Goal: Check status: Check status

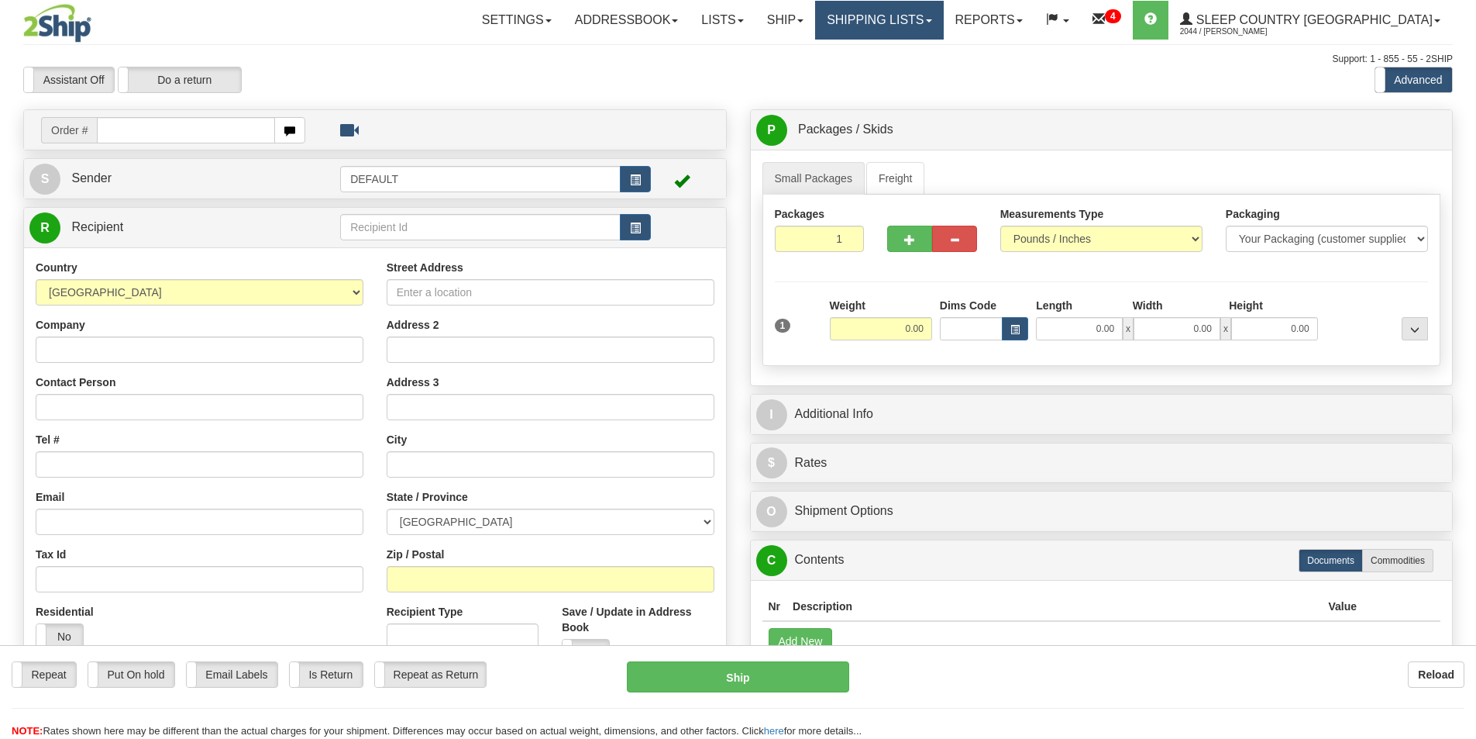
click at [943, 16] on link "Shipping lists" at bounding box center [879, 20] width 128 height 39
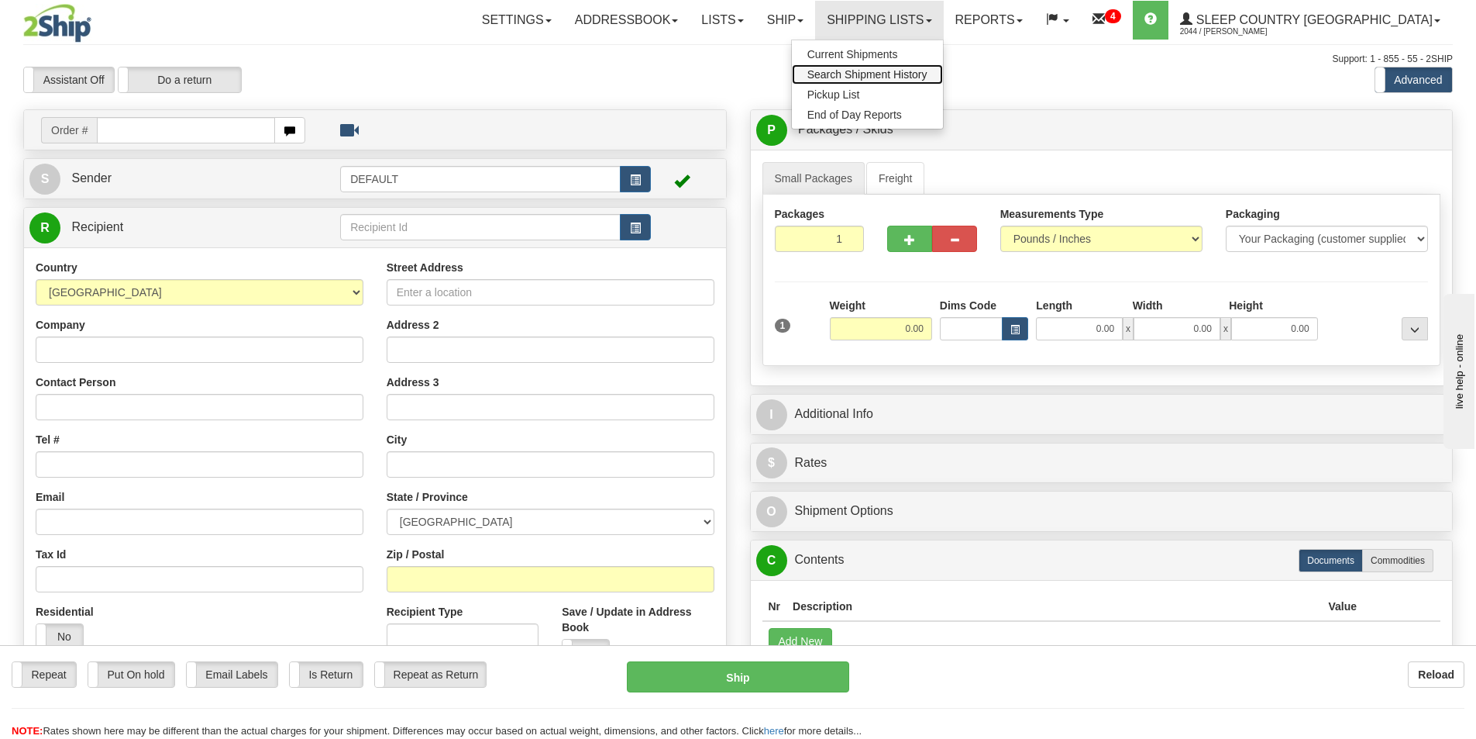
click at [928, 74] on span "Search Shipment History" at bounding box center [868, 74] width 120 height 12
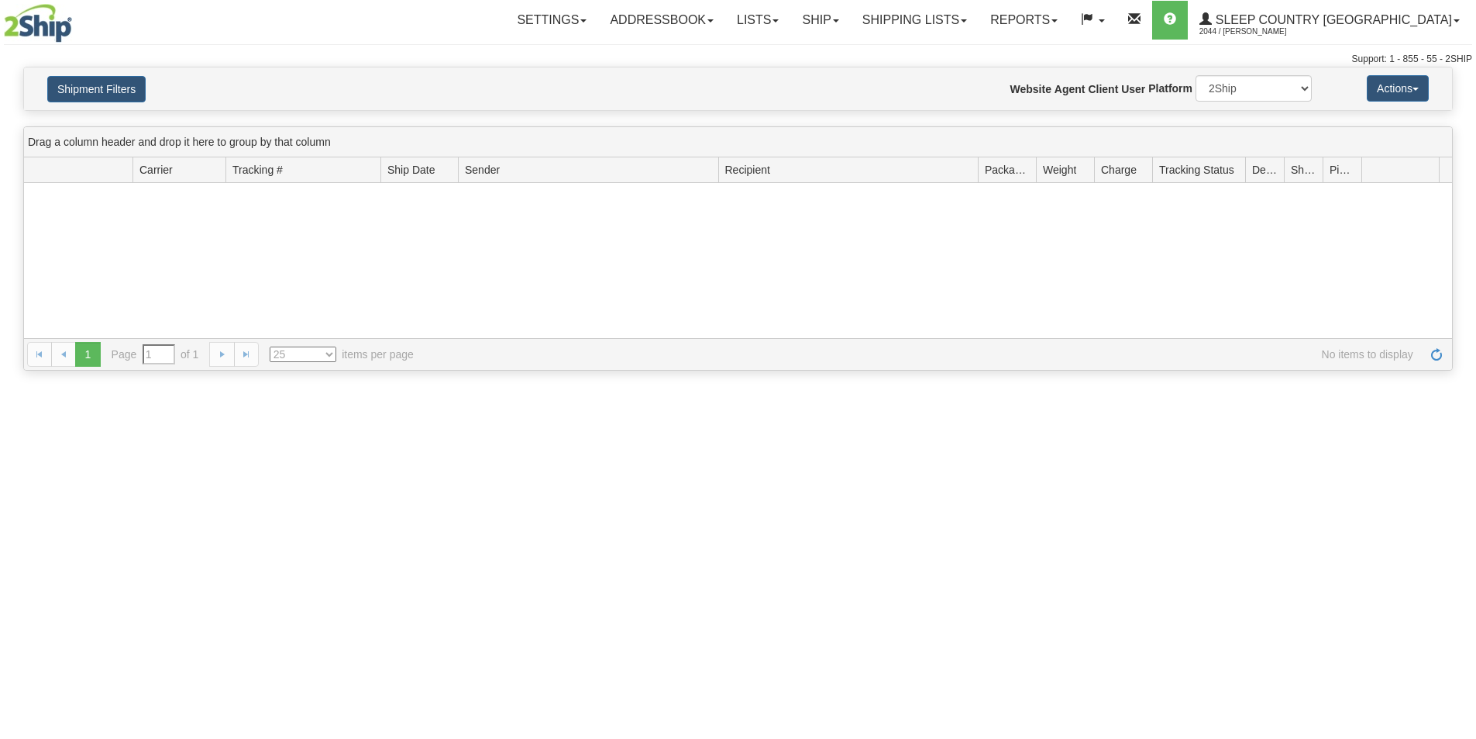
type input "From [DATE] To [DATE]"
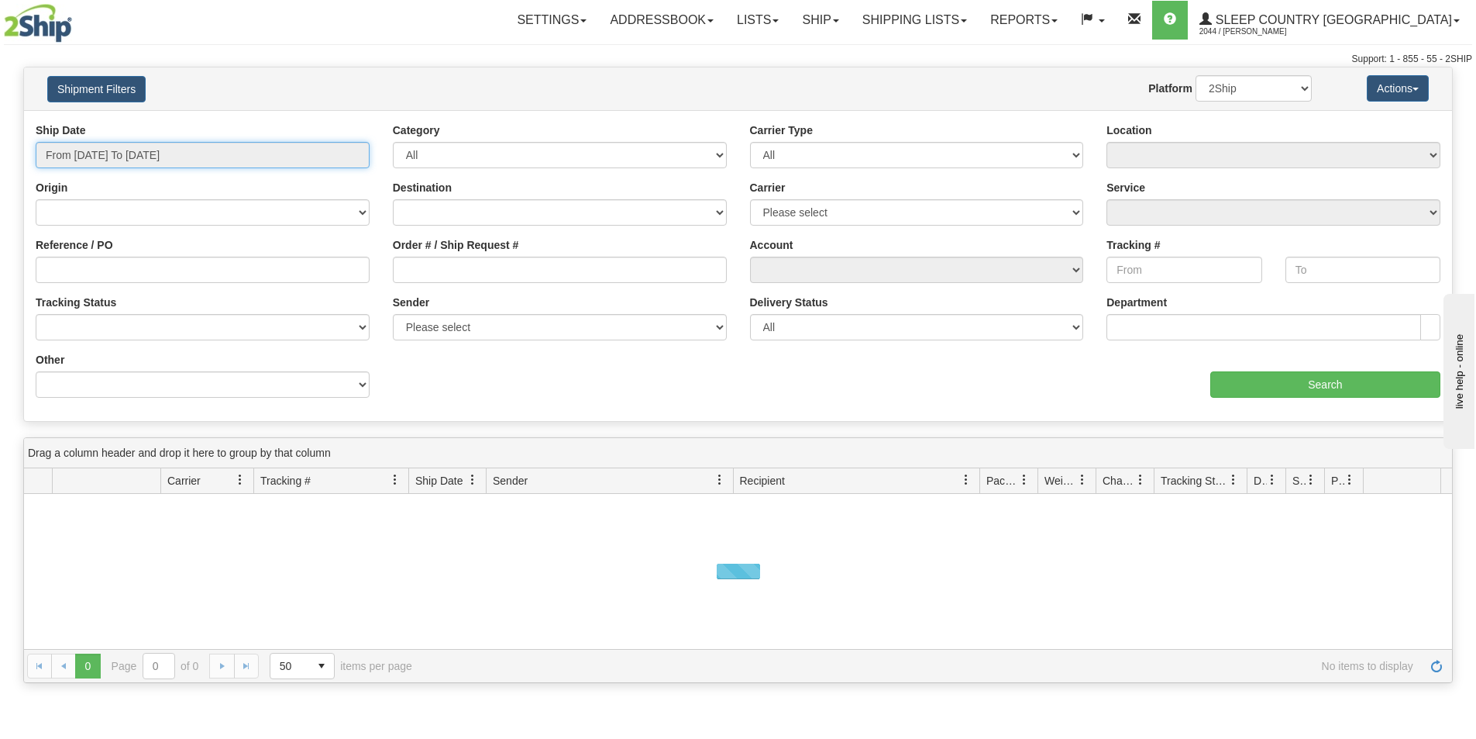
click at [84, 154] on input "From 09/11/2025 To 09/12/2025" at bounding box center [203, 155] width 334 height 26
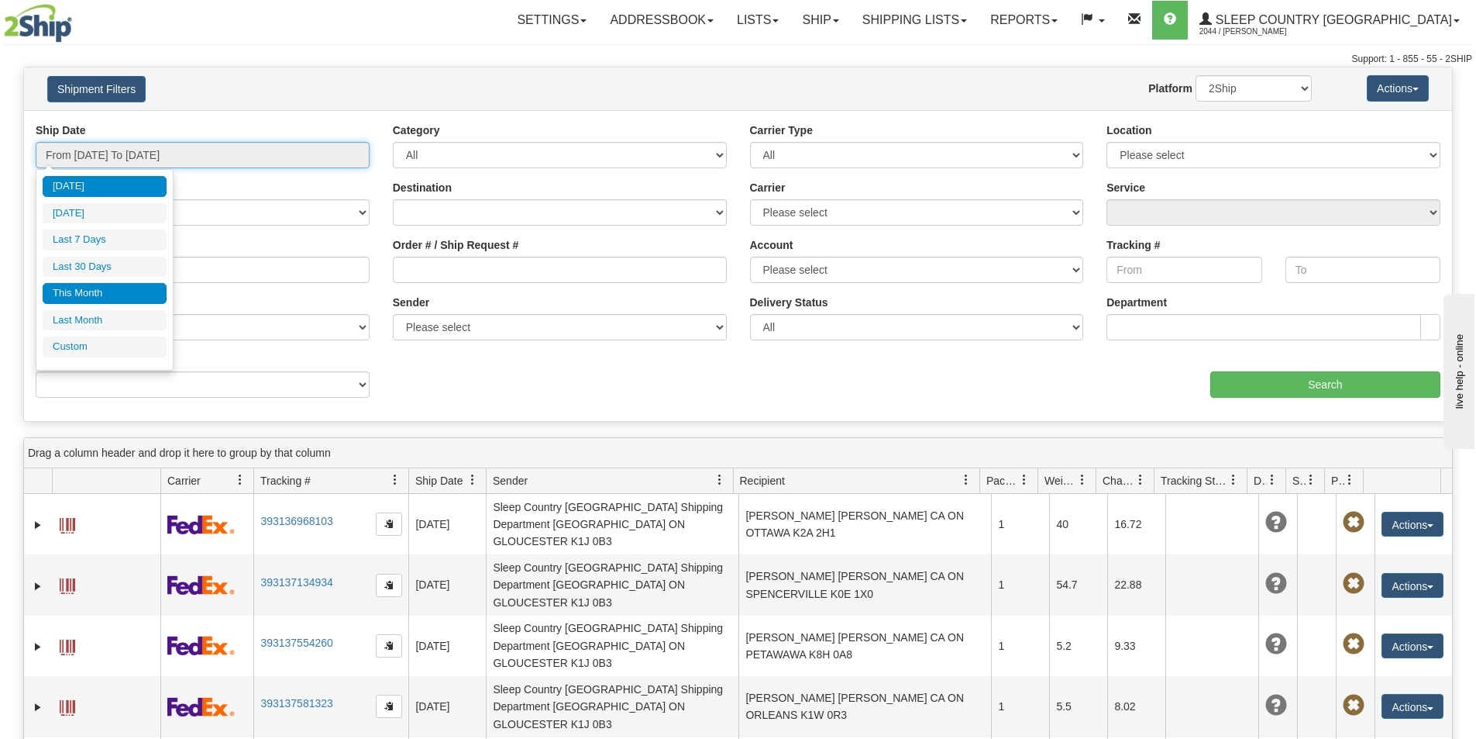
type input "09/01/2025"
type input "09/30/2025"
type input "[DATE]"
type input "09/01/2025"
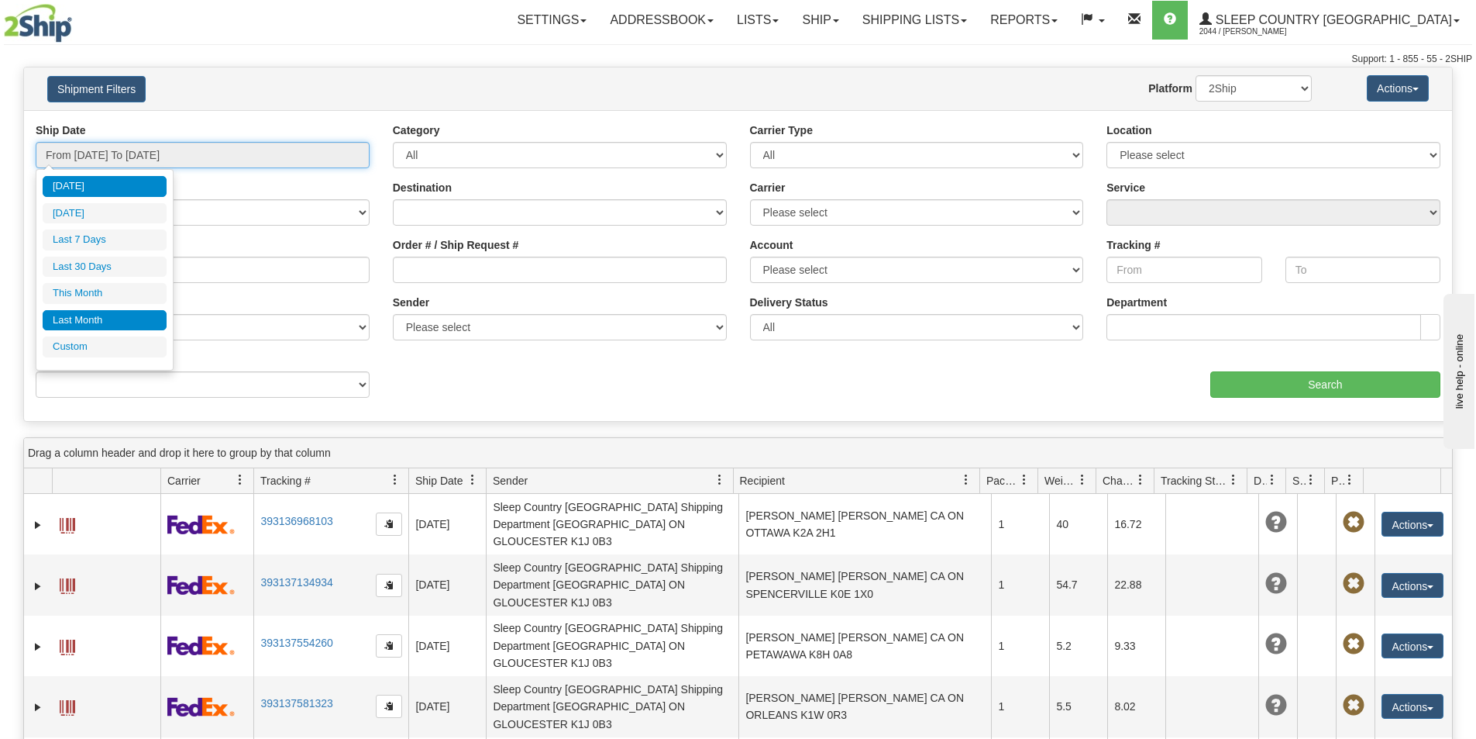
type input "09/30/2025"
type input "08/01/2025"
type input "08/31/2025"
type input "[DATE]"
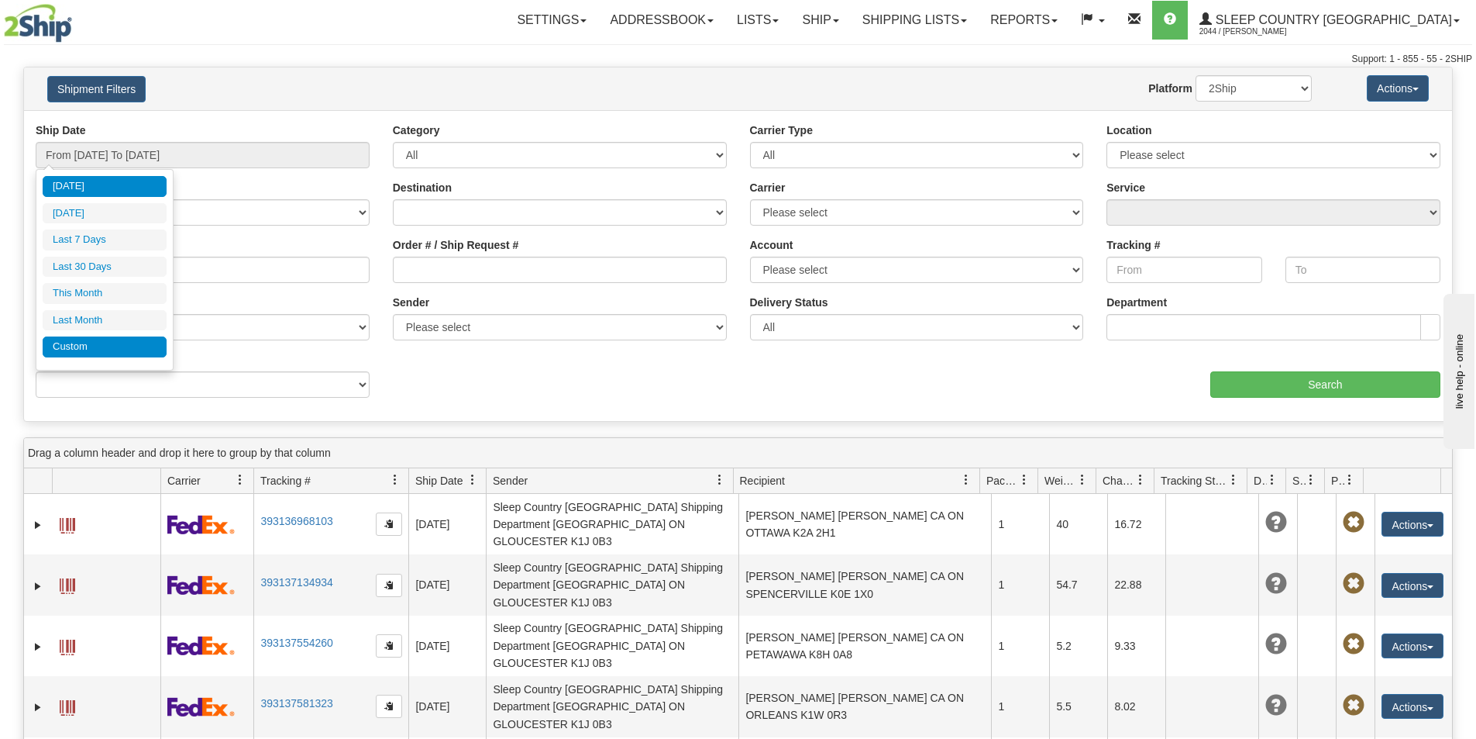
click at [84, 343] on li "Custom" at bounding box center [105, 346] width 124 height 21
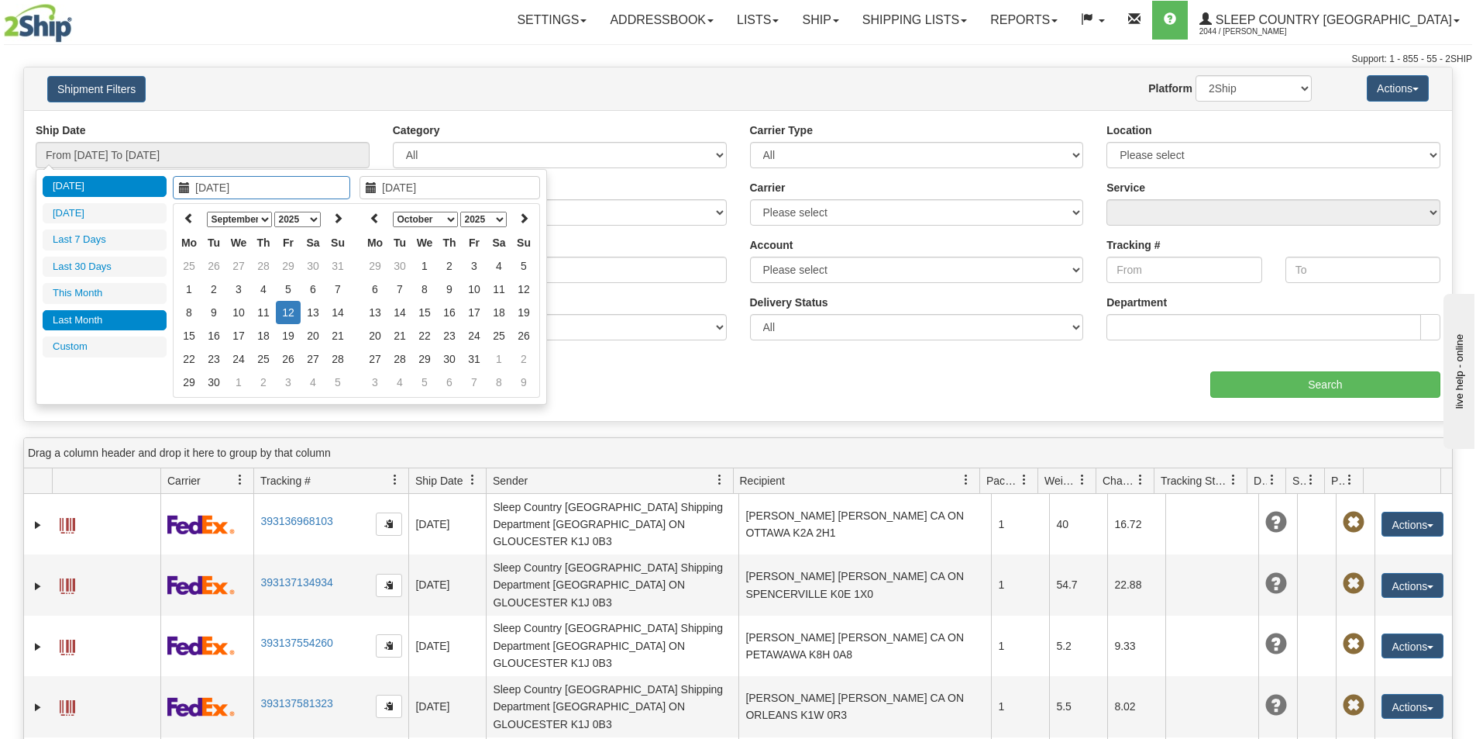
type input "08/01/2025"
type input "08/31/2025"
type input "[DATE]"
type input "09/01/2025"
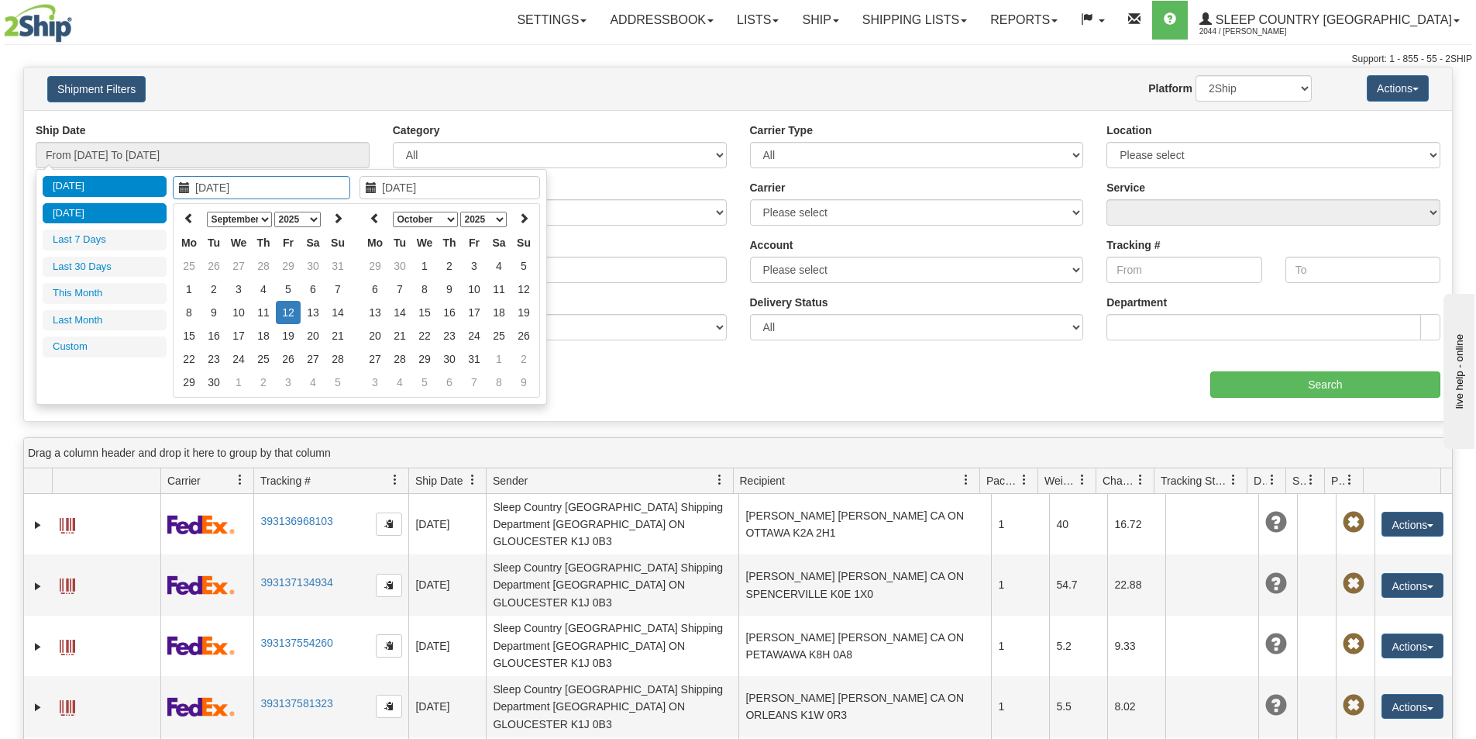
type input "09/30/2025"
type input "[DATE]"
type input "09/11/2025"
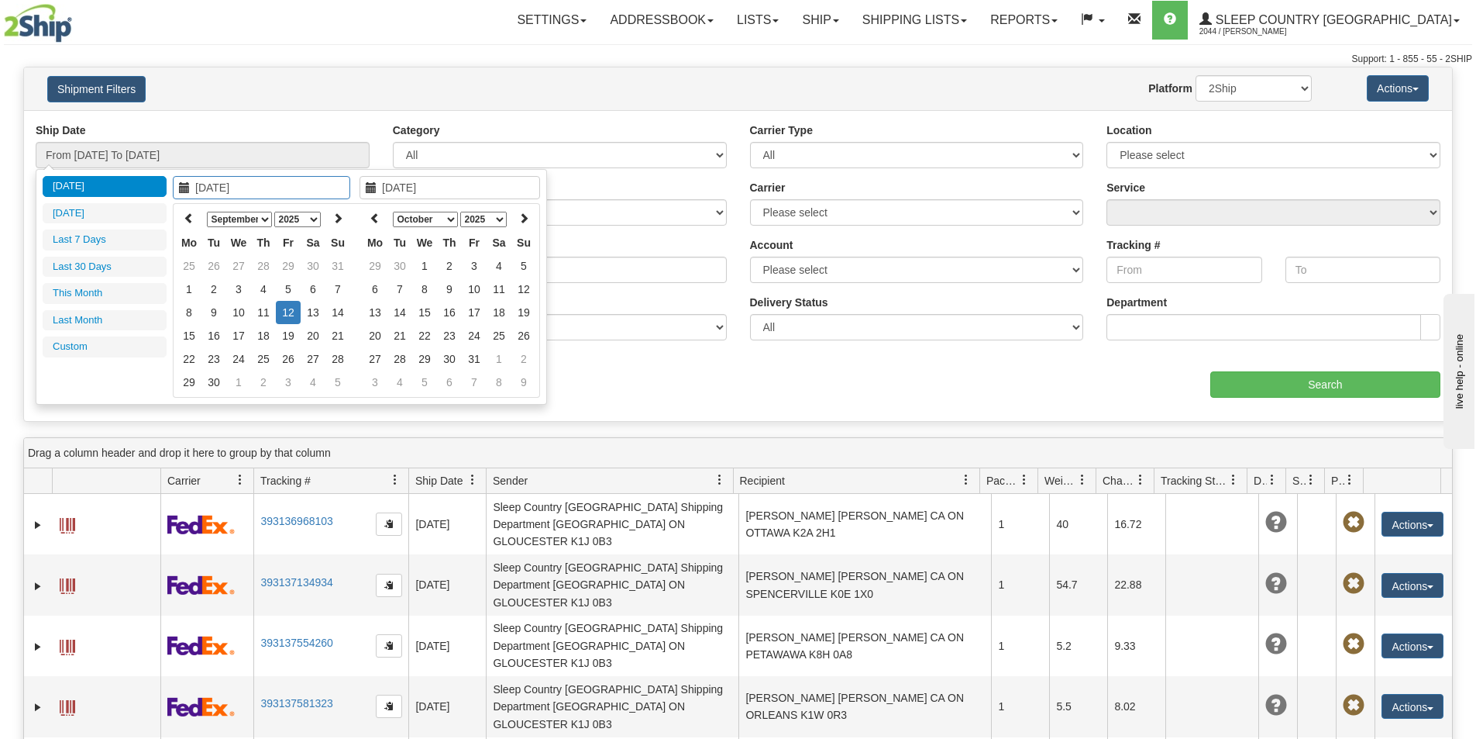
type input "[DATE]"
type input "09/07/2025"
click at [339, 288] on td "7" at bounding box center [338, 288] width 25 height 23
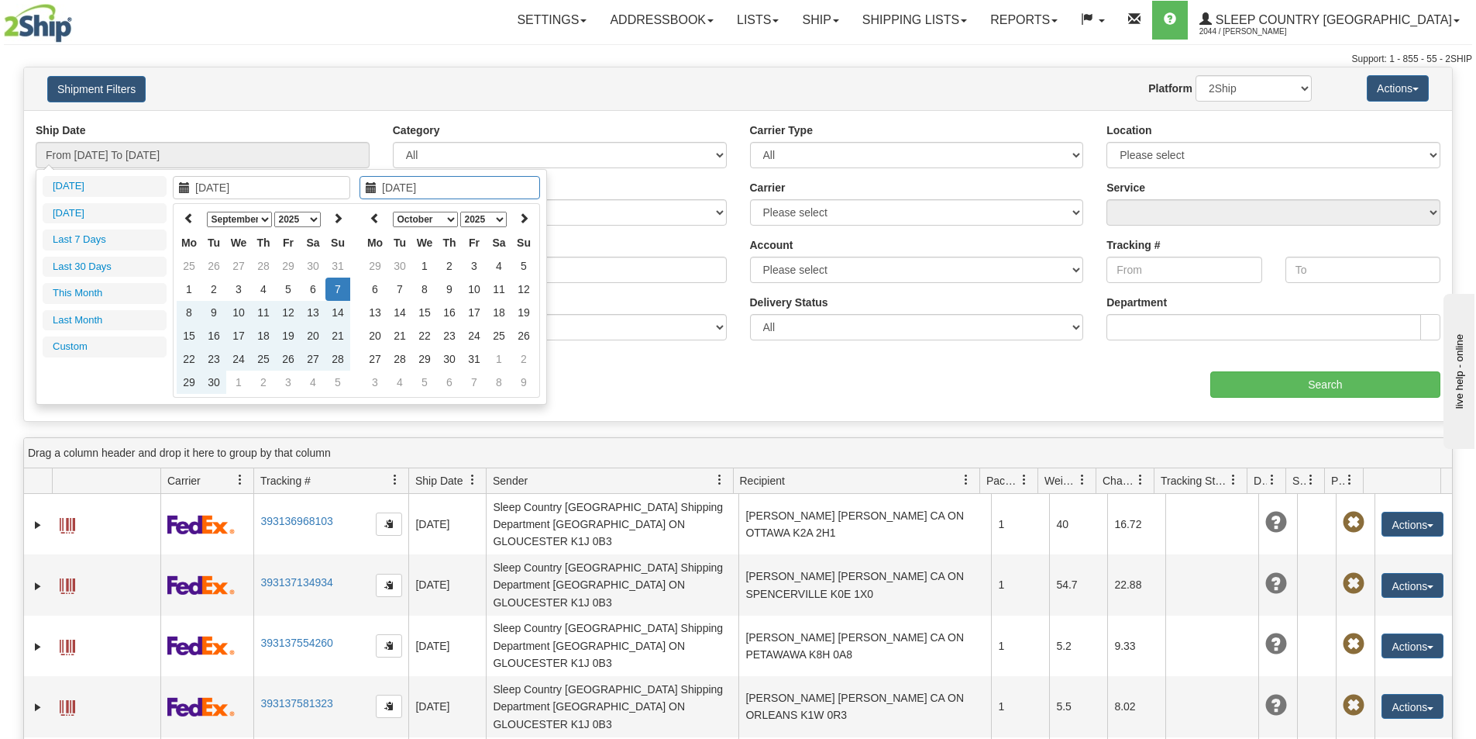
click at [444, 221] on select "January February March April May June July August September October November De…" at bounding box center [425, 220] width 65 height 16
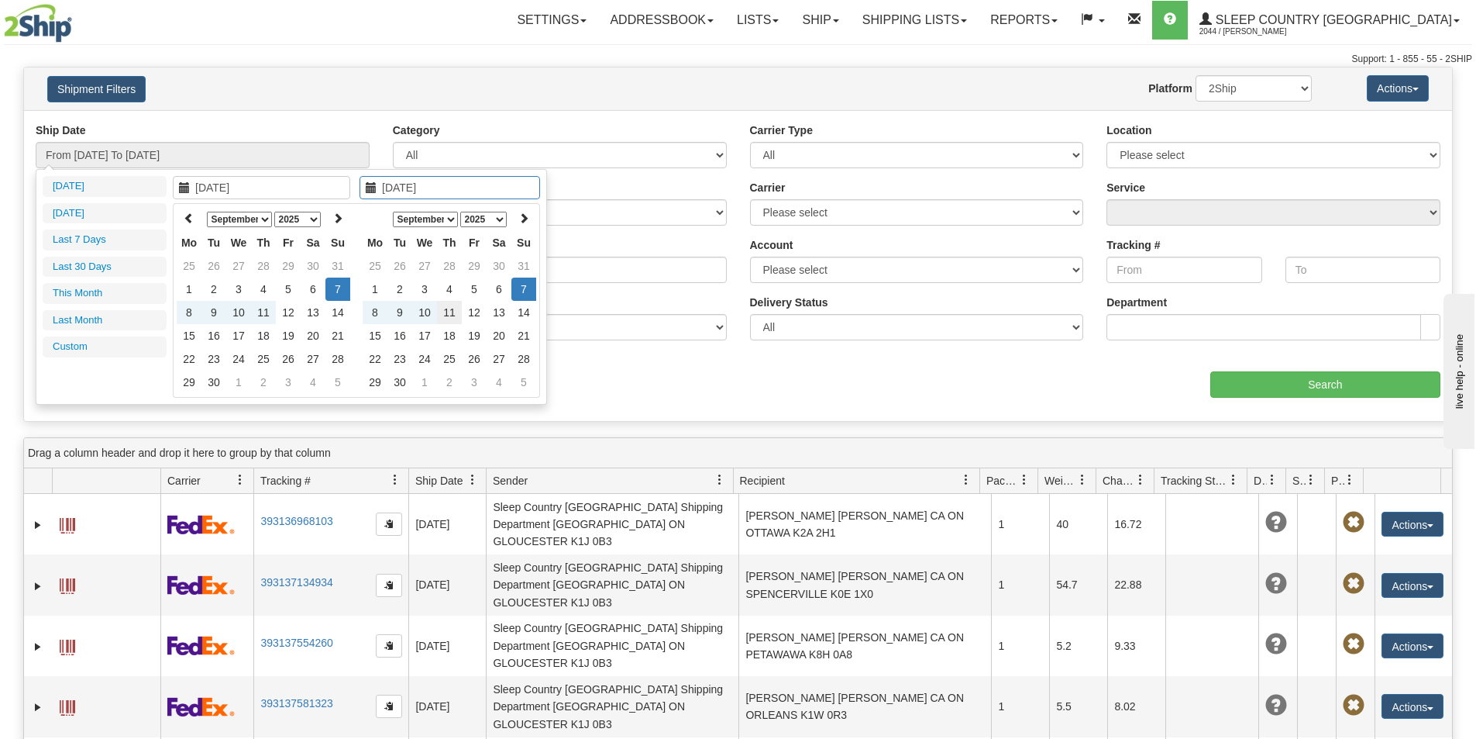
type input "09/11/2025"
click at [450, 312] on td "11" at bounding box center [449, 312] width 25 height 23
type input "From 09/07/2025 To 09/11/2025"
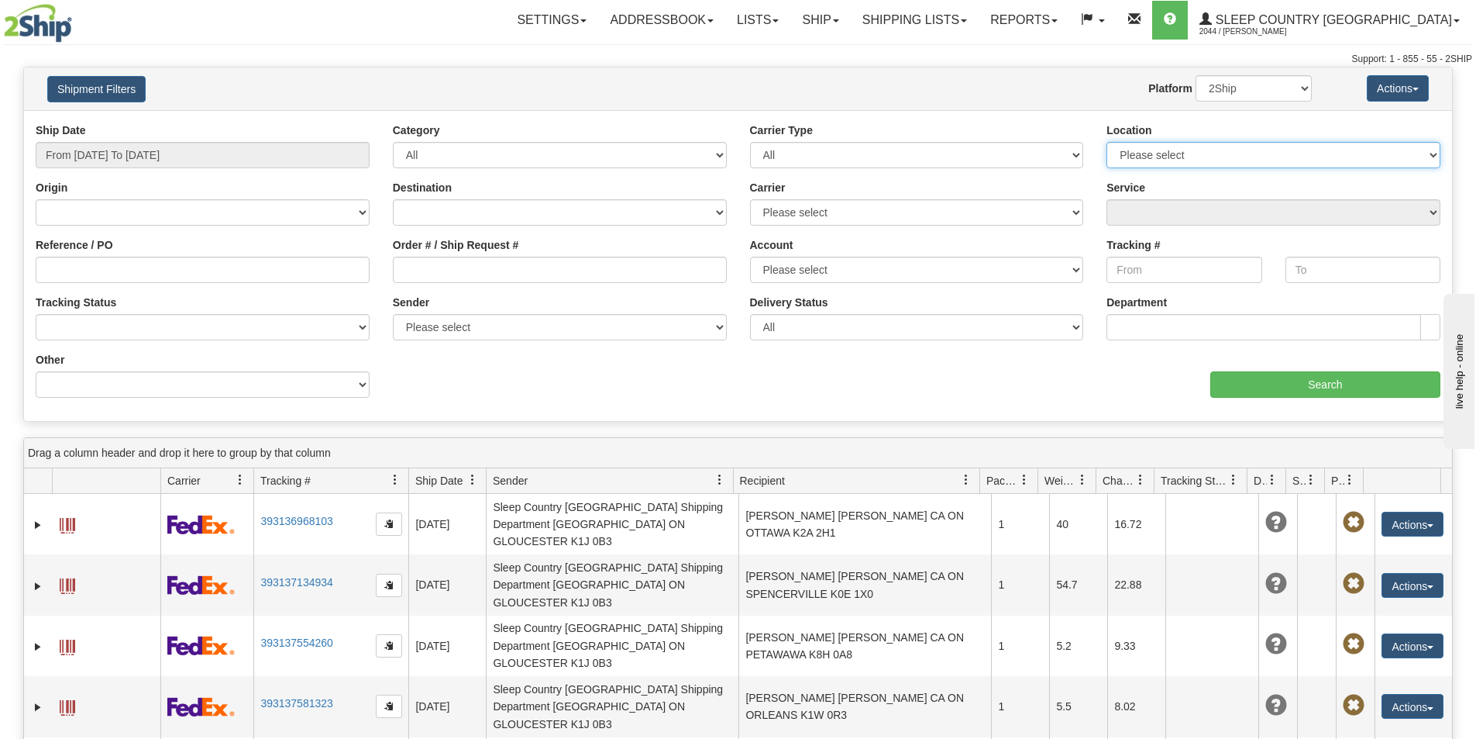
click at [1233, 144] on select "Please select Old Toronto DC 921 922 93 94 97 390 915 916 98 902 95 96 90 91 92…" at bounding box center [1274, 155] width 334 height 26
select select "3936"
click at [1107, 142] on select "Please select Old Toronto DC 921 922 93 94 97 390 915 916 98 902 95 96 90 91 92…" at bounding box center [1274, 155] width 334 height 26
click at [1300, 381] on input "Search" at bounding box center [1326, 384] width 230 height 26
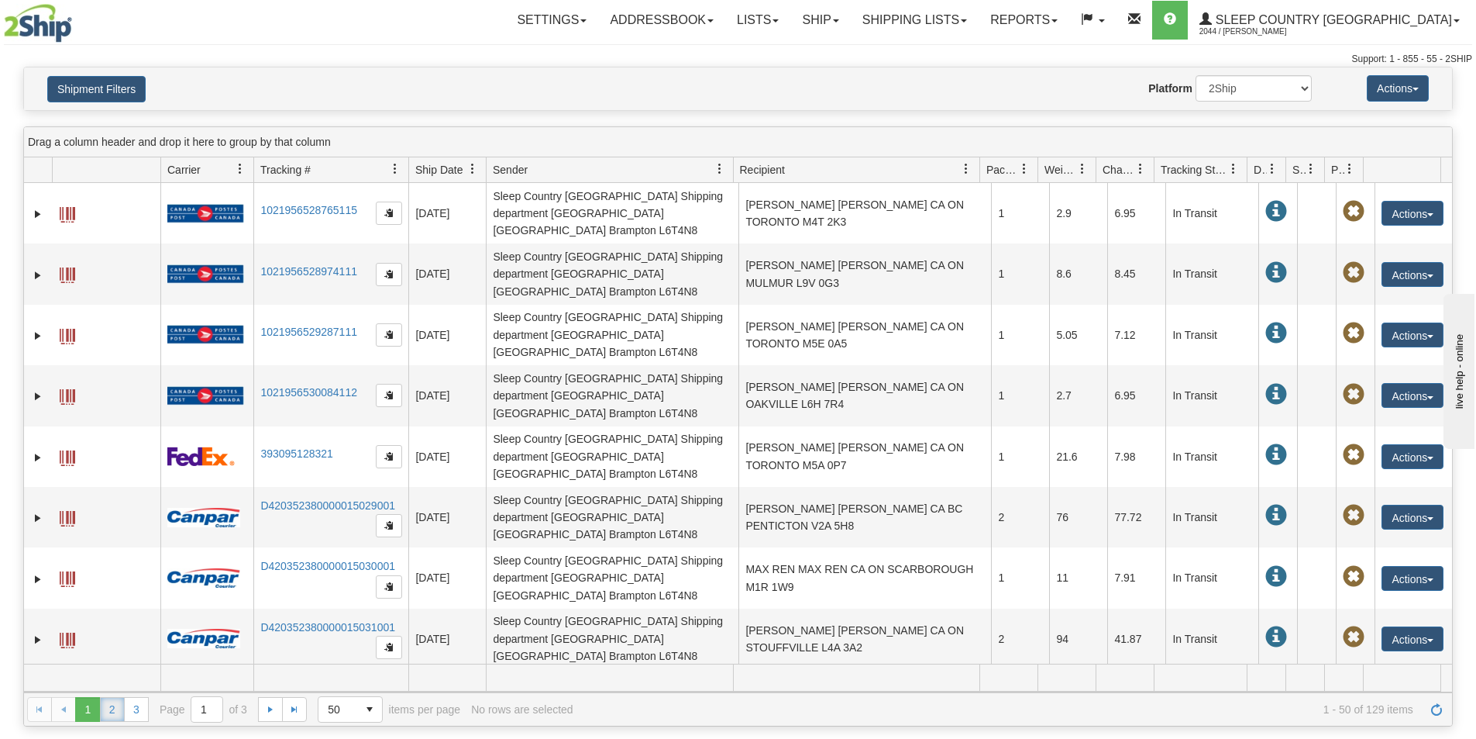
click at [112, 710] on link "2" at bounding box center [112, 709] width 25 height 25
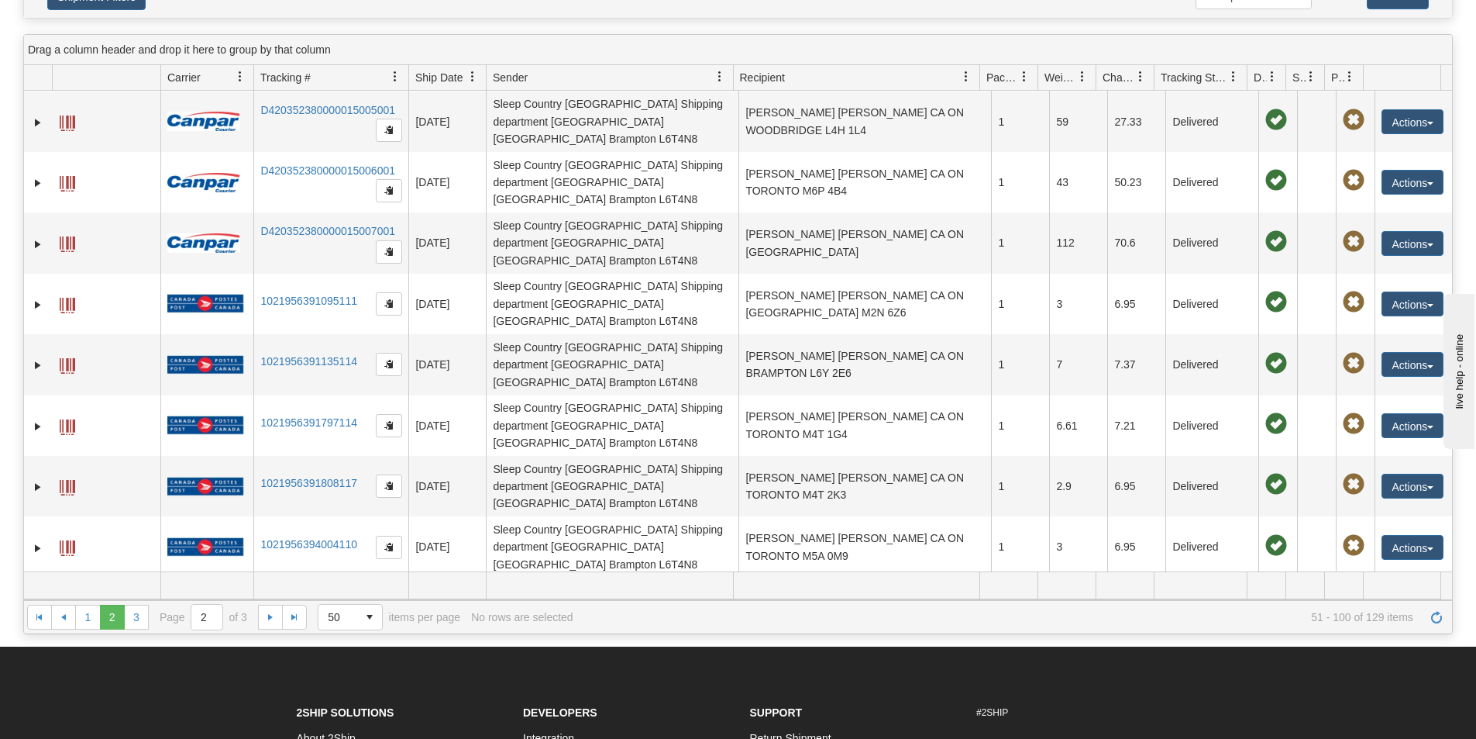
scroll to position [233, 0]
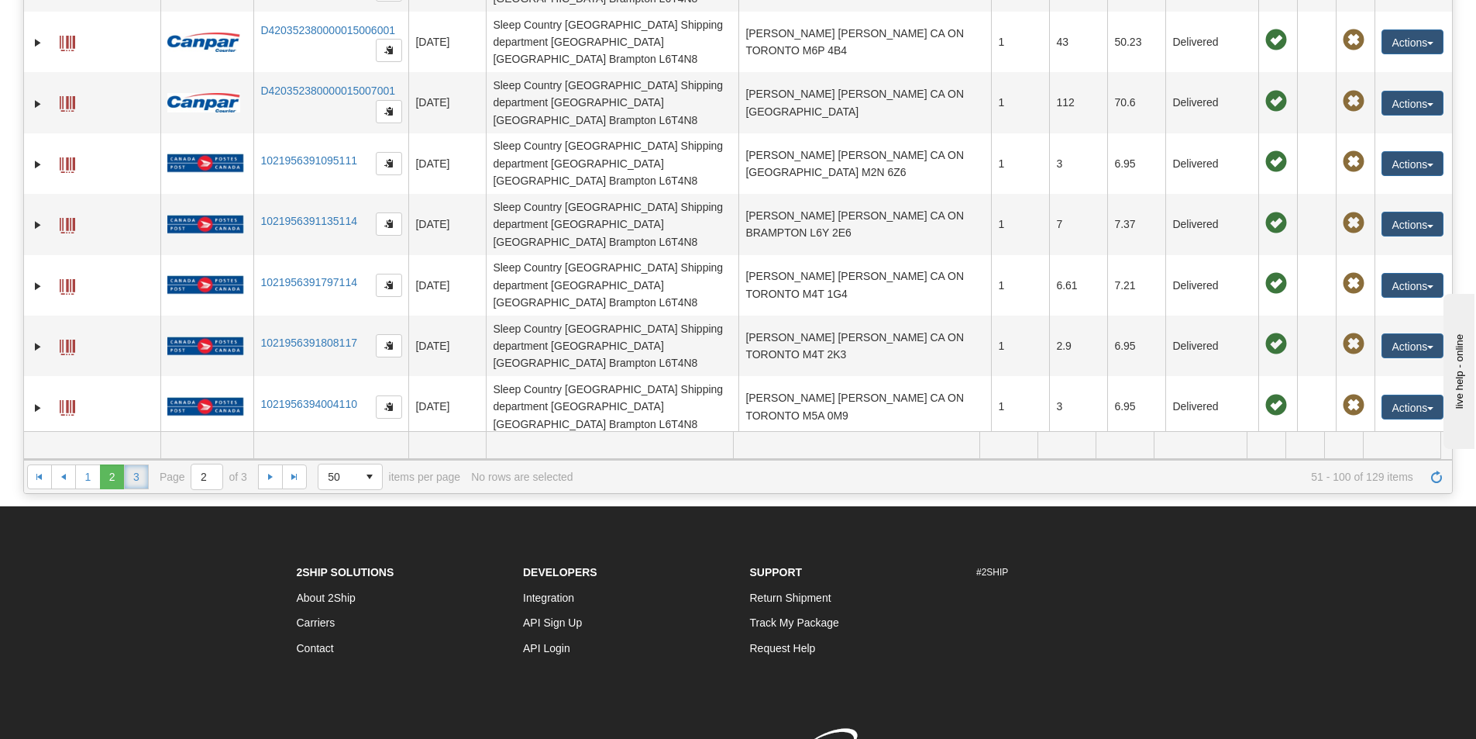
click at [135, 479] on link "3" at bounding box center [136, 476] width 25 height 25
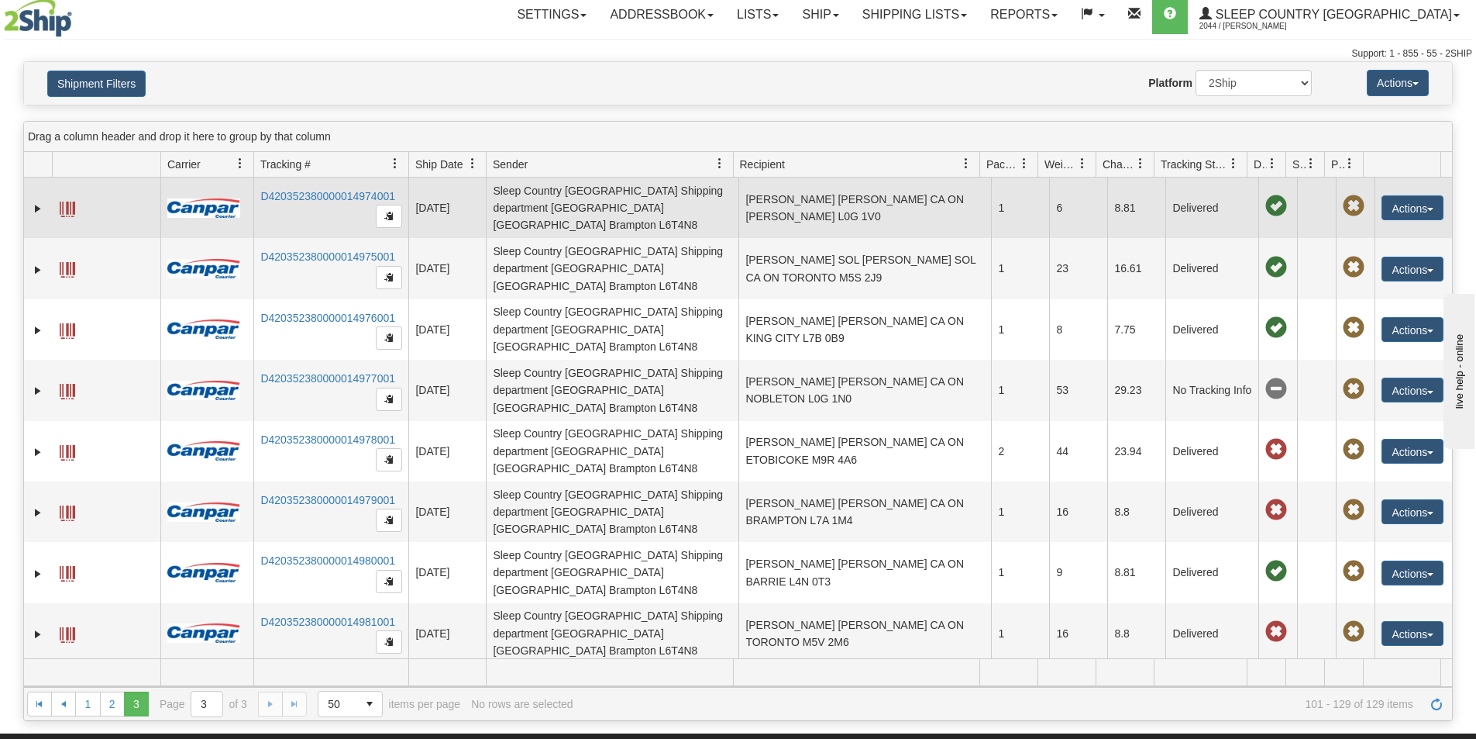
scroll to position [0, 0]
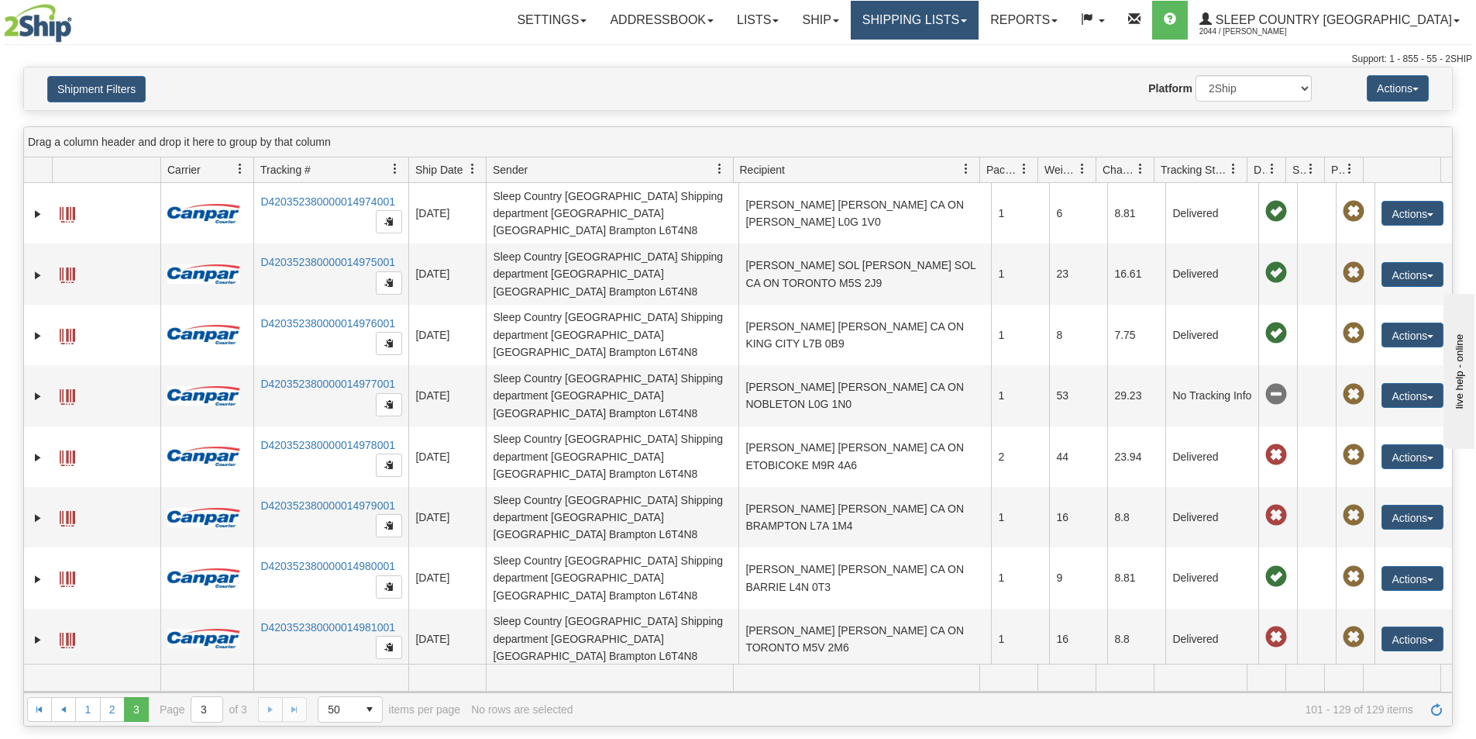
click at [977, 12] on link "Shipping lists" at bounding box center [915, 20] width 128 height 39
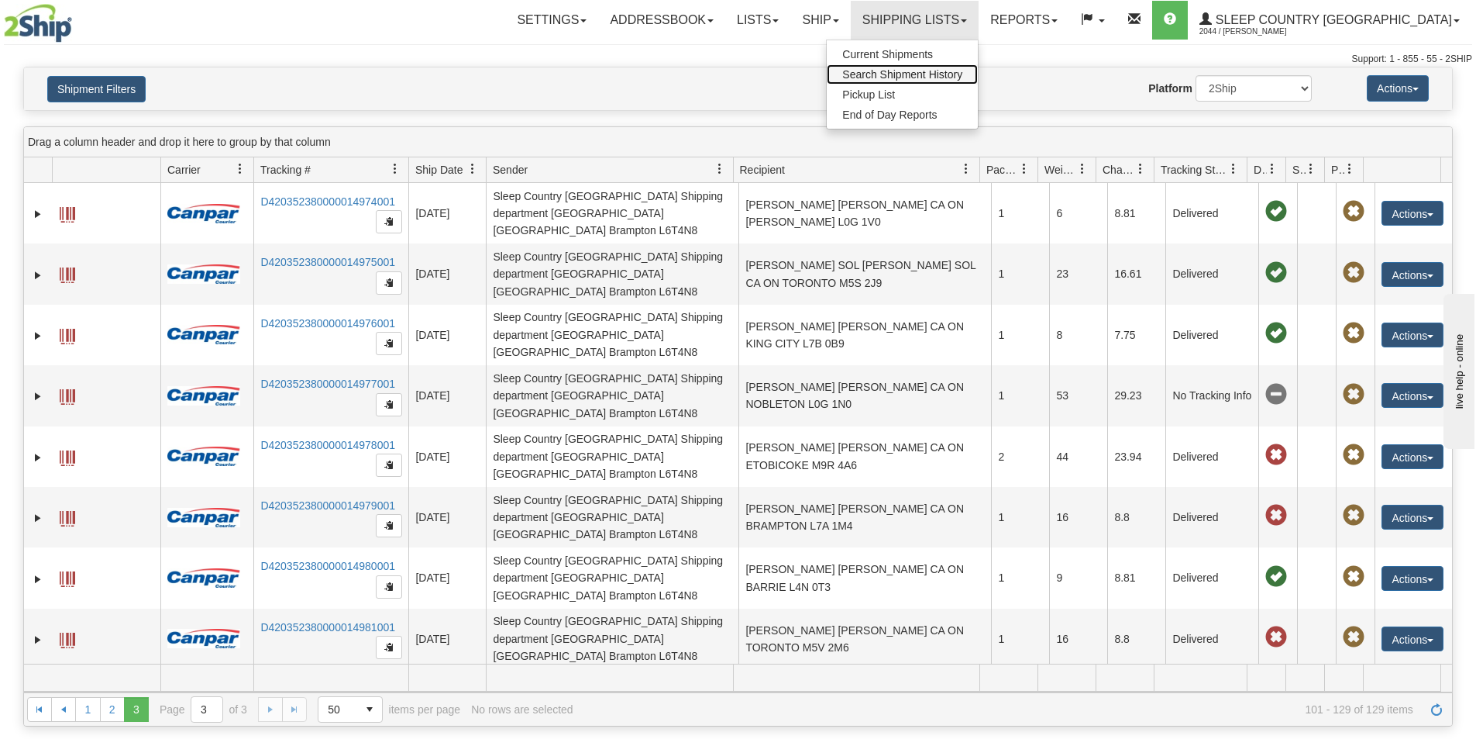
click at [963, 68] on span "Search Shipment History" at bounding box center [902, 74] width 120 height 12
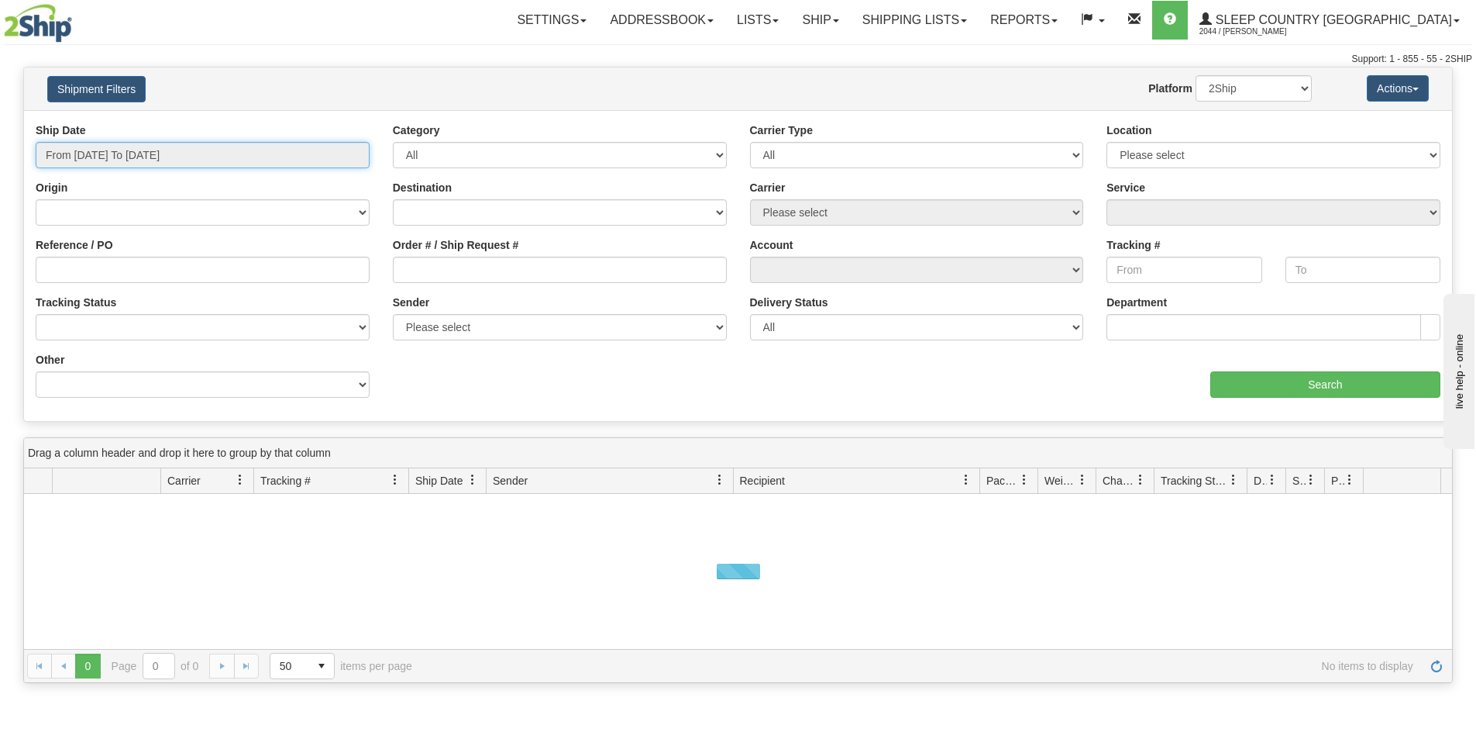
click at [157, 152] on input "From [DATE] To [DATE]" at bounding box center [203, 155] width 334 height 26
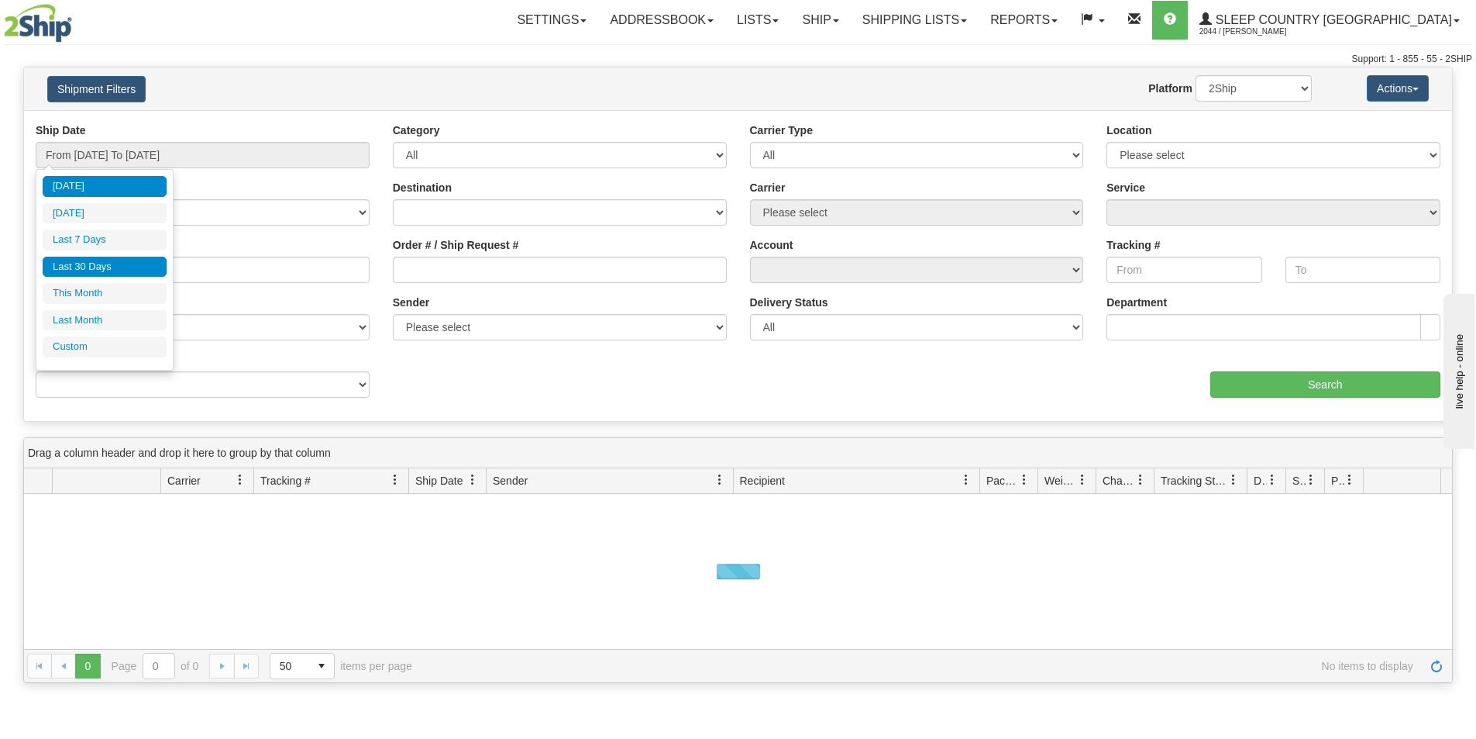
click at [117, 261] on li "Last 30 Days" at bounding box center [105, 267] width 124 height 21
type input "From 08/14/2025 To 09/12/2025"
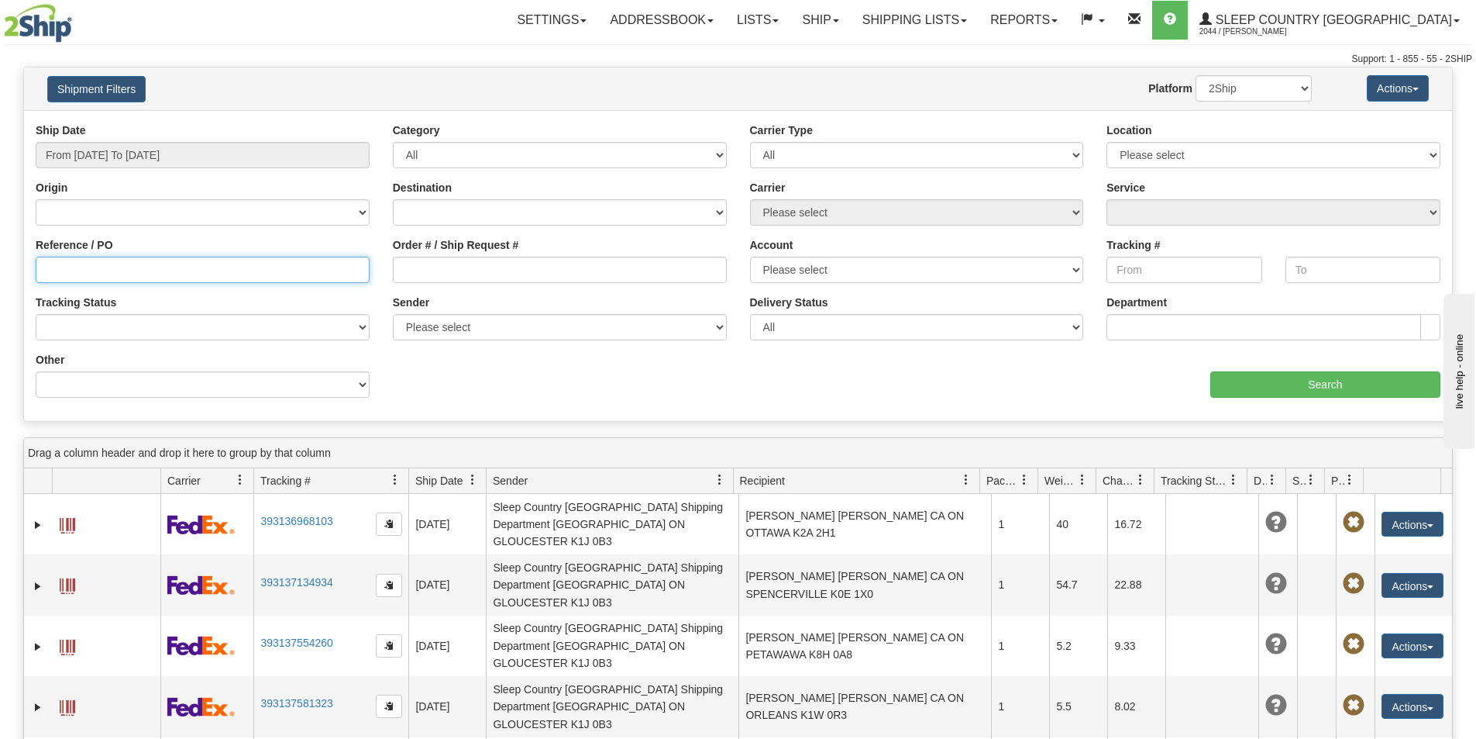
click at [95, 270] on input "Reference / PO" at bounding box center [203, 270] width 334 height 26
paste input "9000I073897"
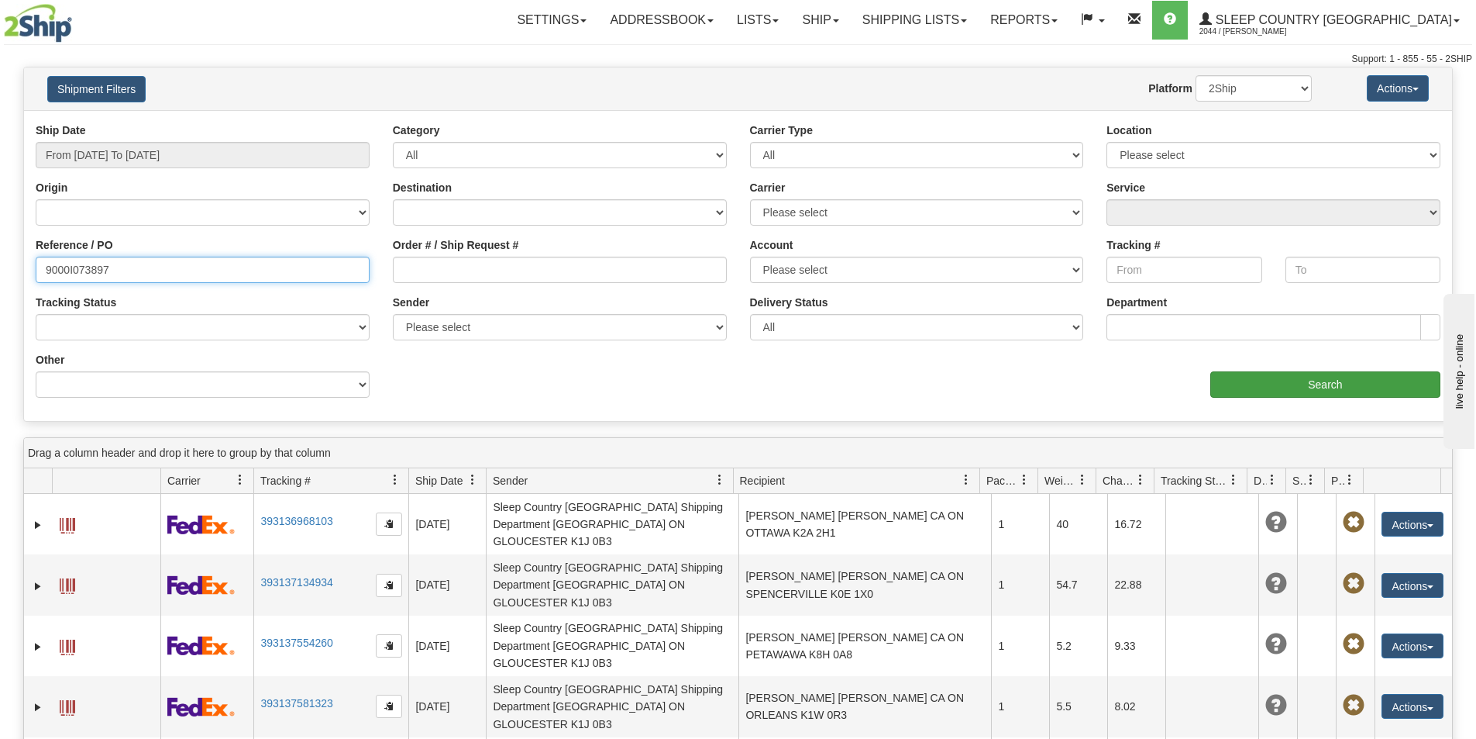
type input "9000I073897"
click at [1322, 376] on input "Search" at bounding box center [1326, 384] width 230 height 26
